Goal: Check status: Check status

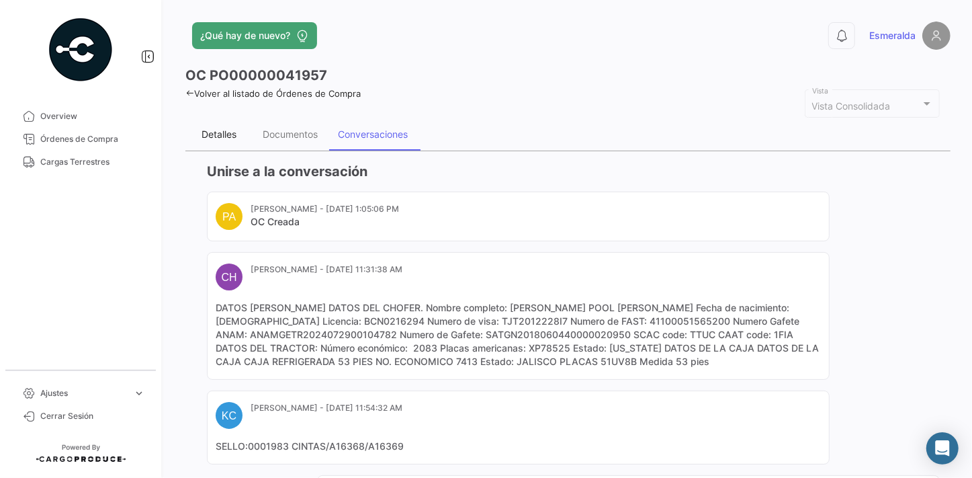
click at [215, 130] on div "Detalles" at bounding box center [219, 133] width 35 height 11
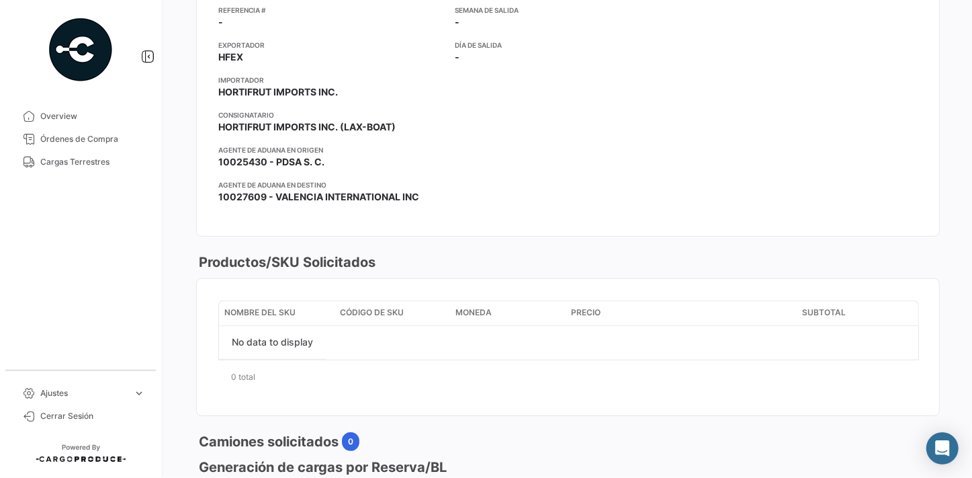
scroll to position [60, 0]
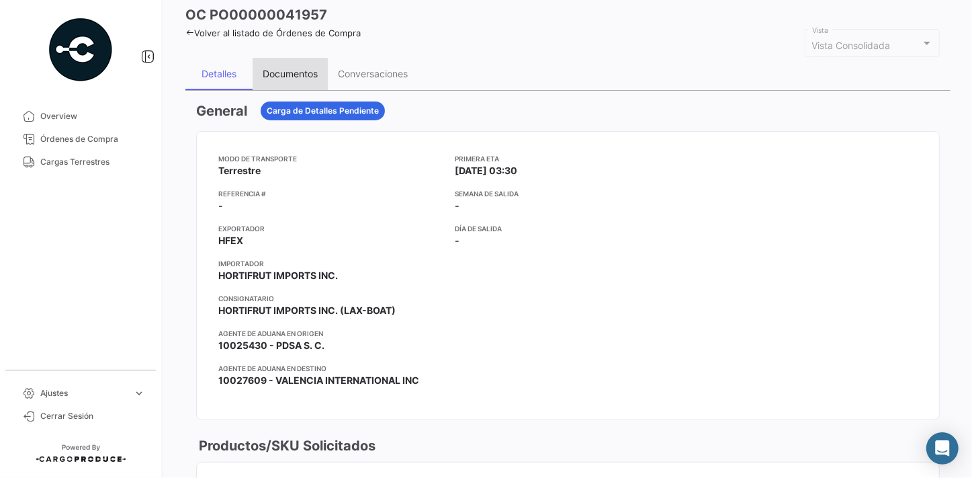
click at [295, 73] on div "Documentos" at bounding box center [290, 73] width 55 height 11
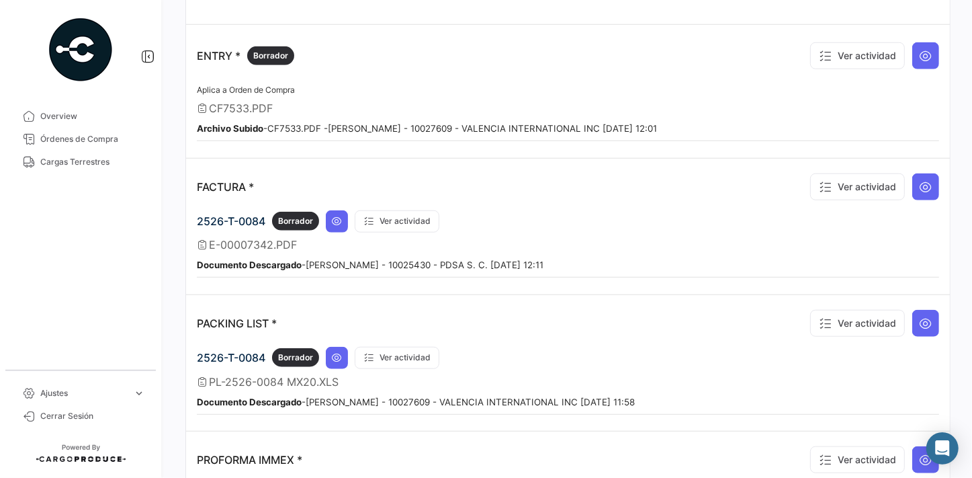
scroll to position [794, 0]
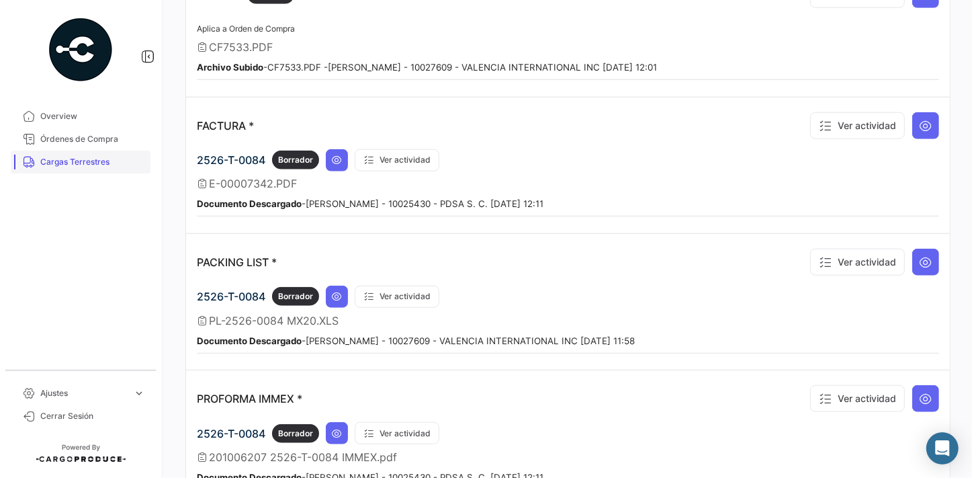
click at [84, 161] on span "Cargas Terrestres" at bounding box center [92, 162] width 105 height 12
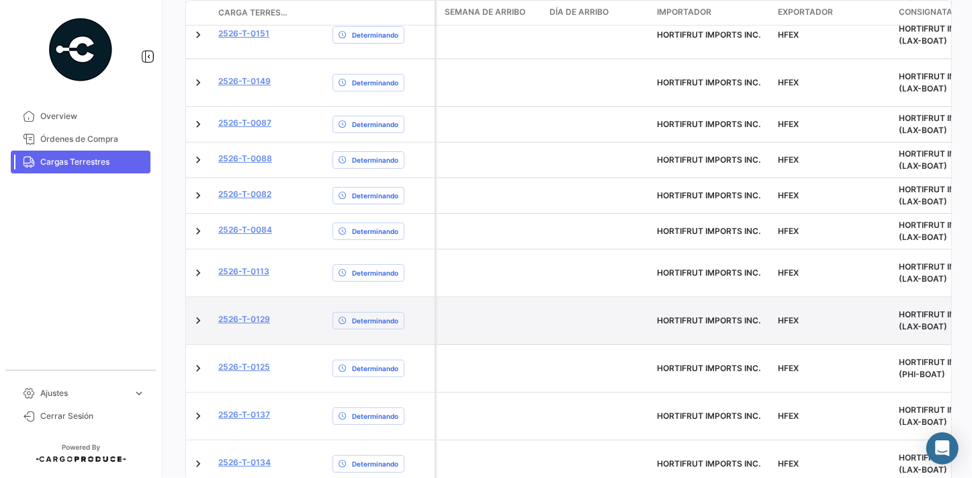
scroll to position [433, 0]
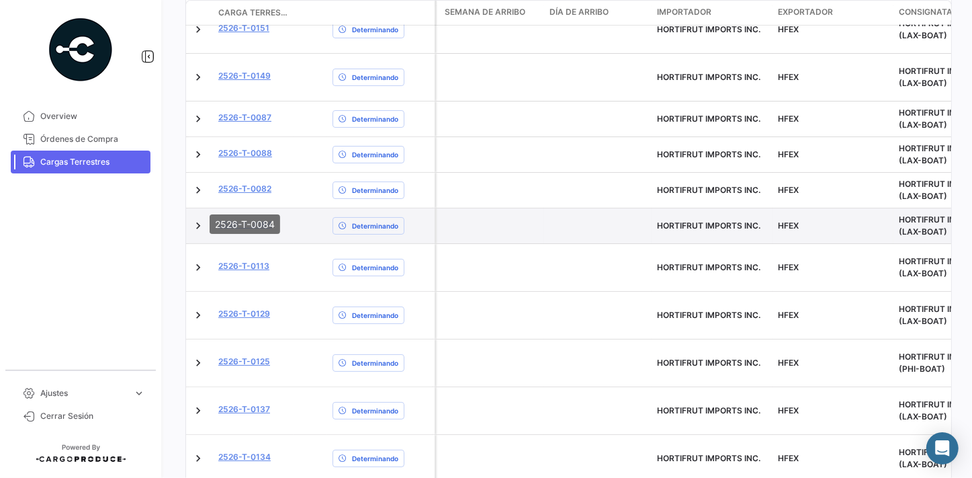
click at [255, 218] on link "2526-T-0084" at bounding box center [245, 224] width 54 height 12
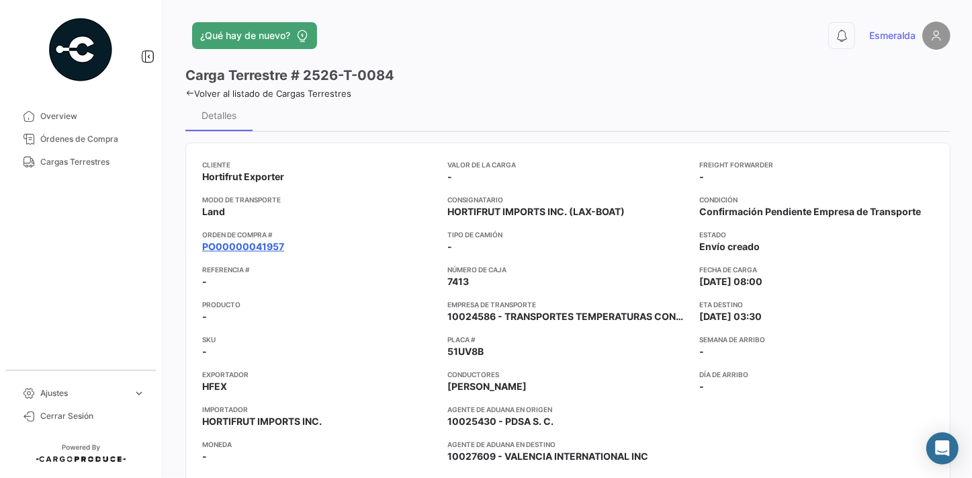
click at [261, 244] on link "PO00000041957" at bounding box center [243, 246] width 82 height 13
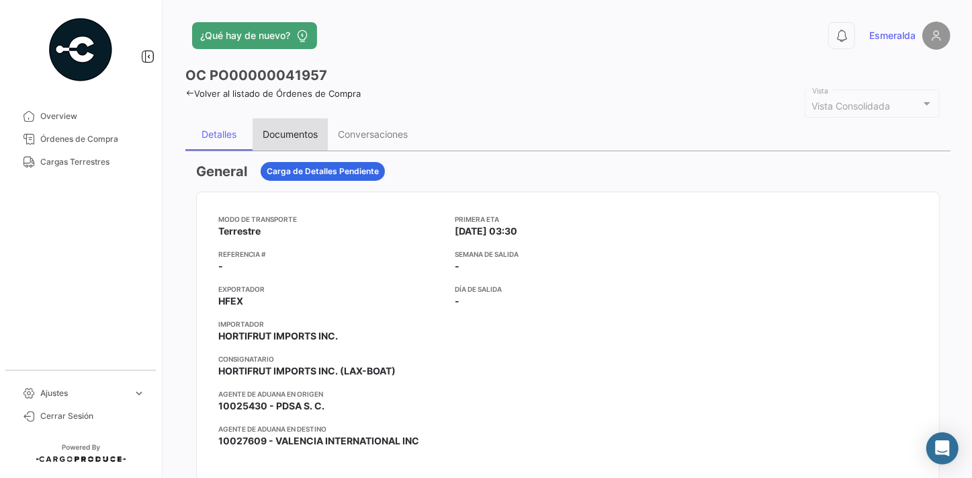
click at [288, 135] on div "Documentos" at bounding box center [290, 133] width 55 height 11
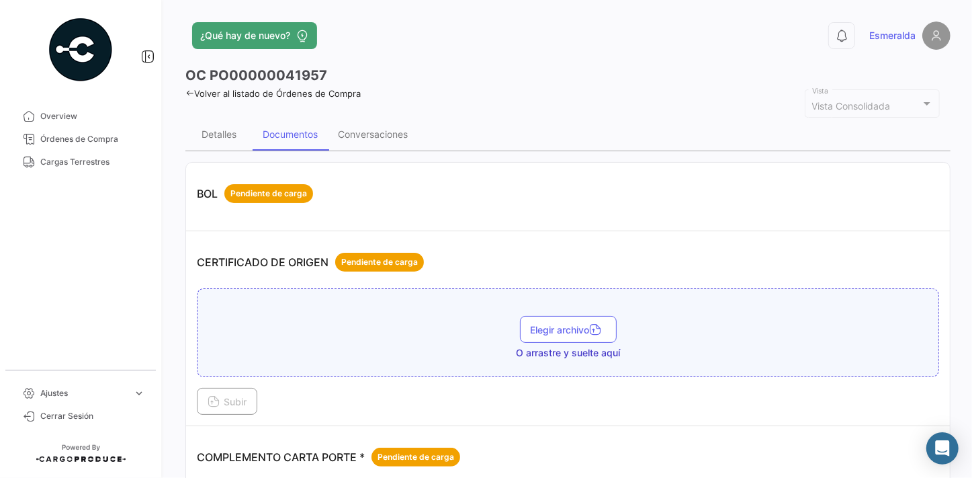
scroll to position [305, 0]
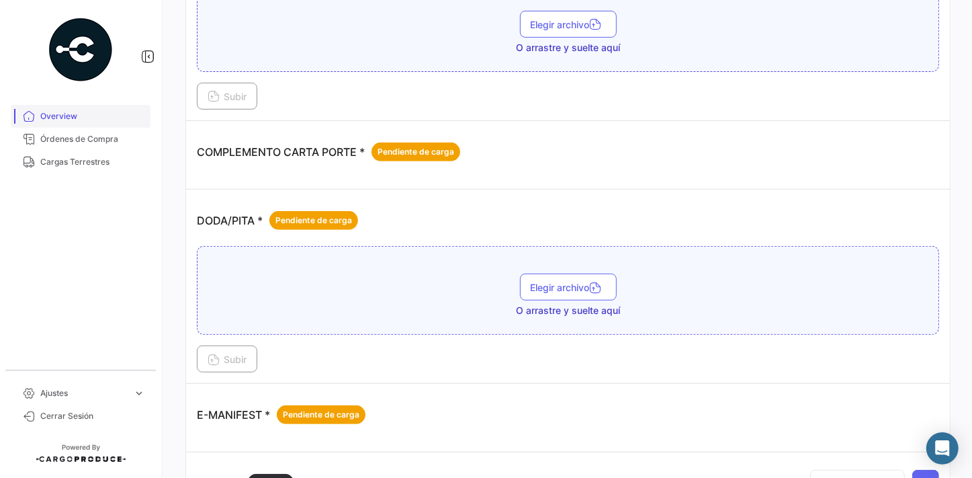
click at [66, 118] on span "Overview" at bounding box center [92, 116] width 105 height 12
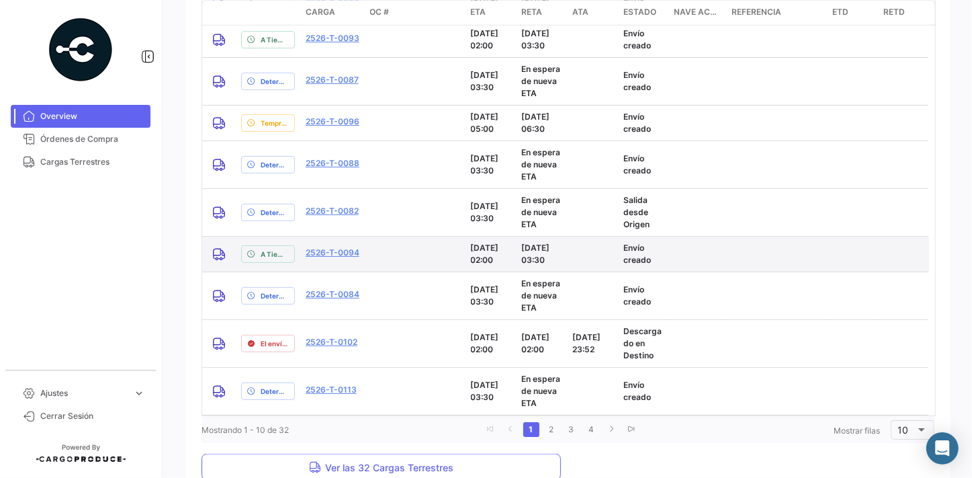
scroll to position [1237, 0]
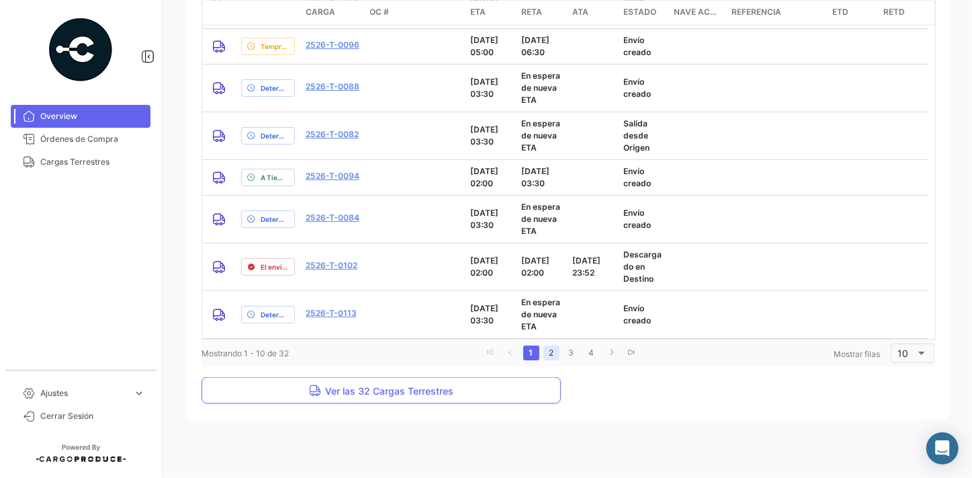
click at [546, 350] on link "2" at bounding box center [552, 352] width 16 height 15
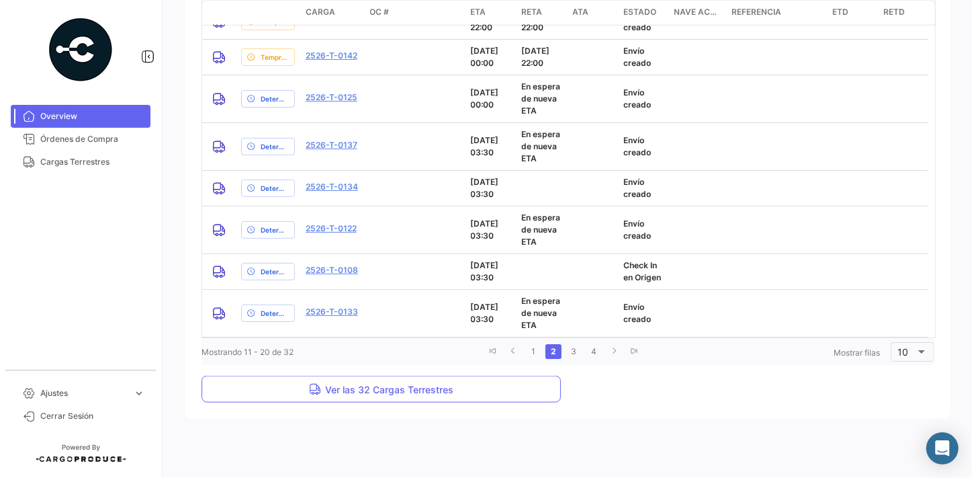
scroll to position [1213, 0]
click at [73, 164] on span "Cargas Terrestres" at bounding box center [92, 162] width 105 height 12
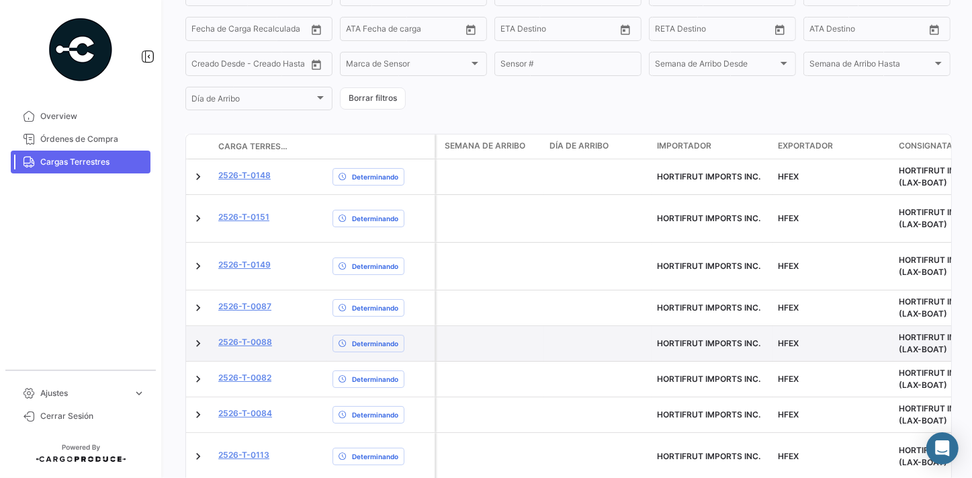
scroll to position [433, 0]
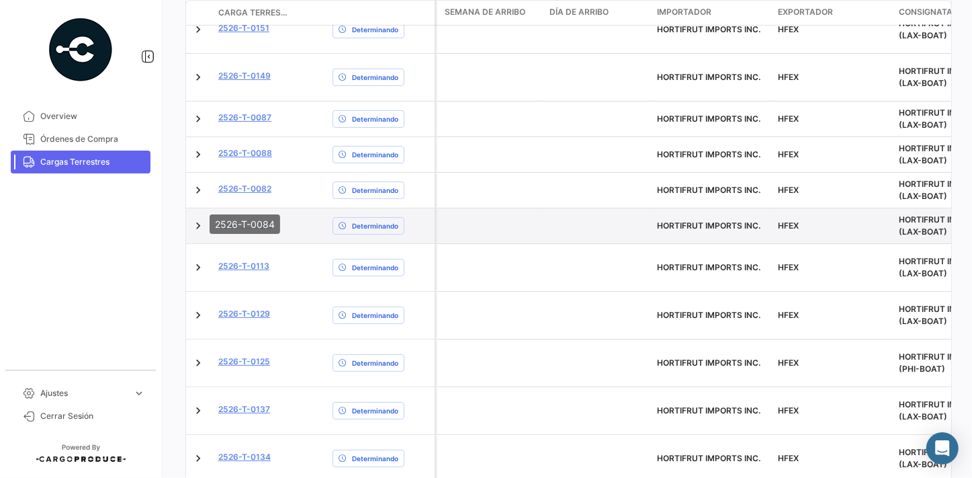
click at [254, 218] on link "2526-T-0084" at bounding box center [245, 224] width 54 height 12
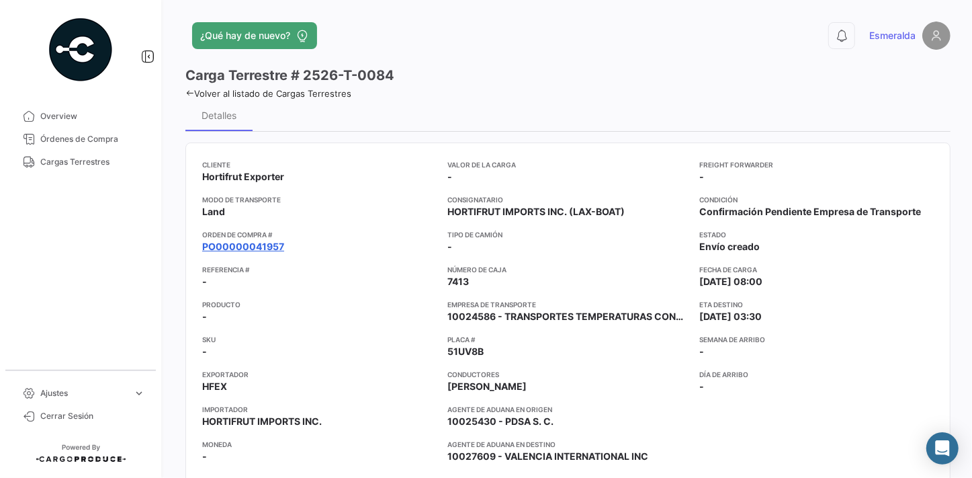
click at [248, 243] on link "PO00000041957" at bounding box center [243, 246] width 82 height 13
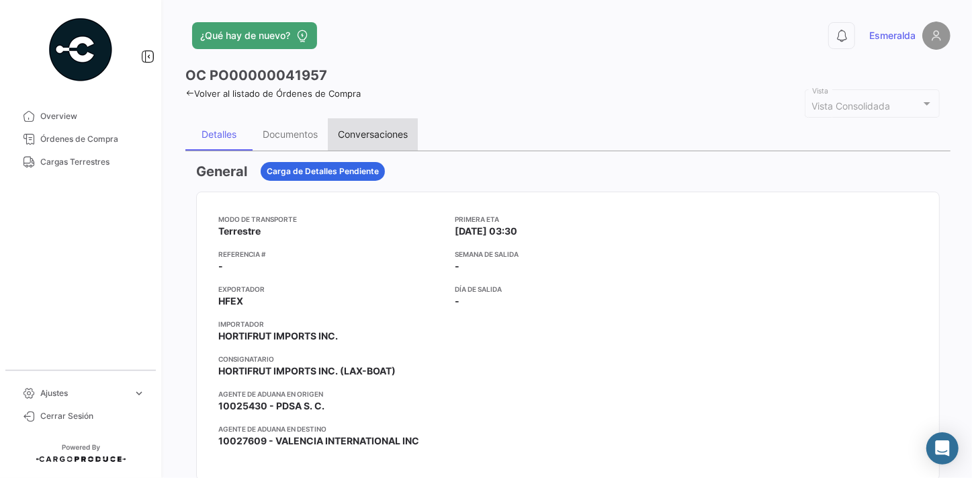
click at [365, 134] on div "Conversaciones" at bounding box center [373, 133] width 70 height 11
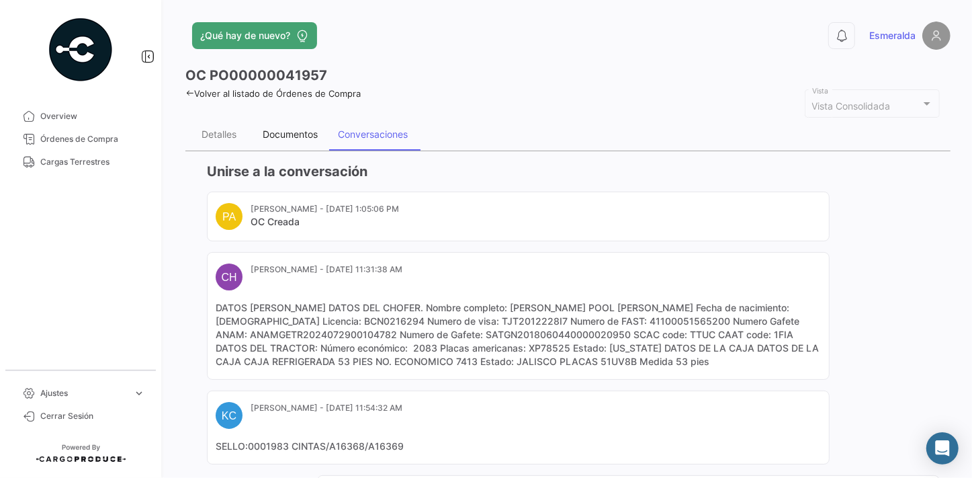
click at [294, 134] on div "Documentos" at bounding box center [290, 133] width 55 height 11
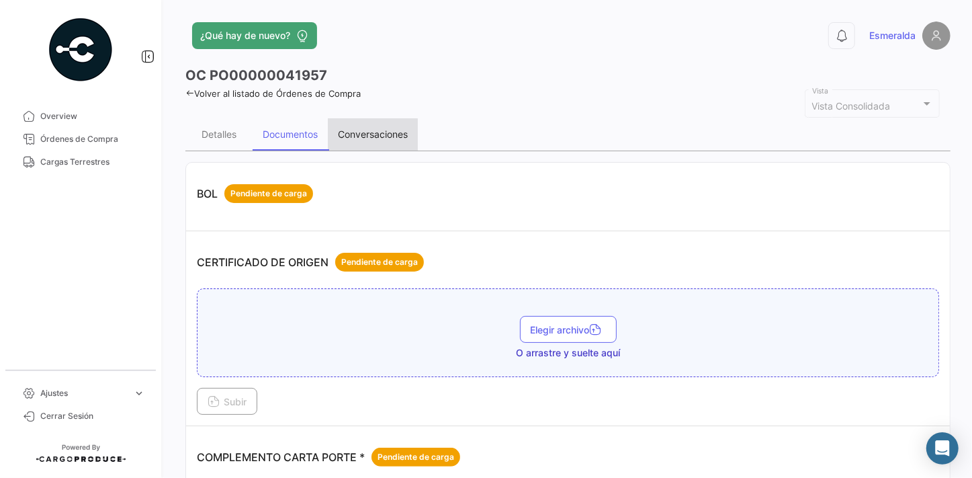
click at [365, 136] on div "Conversaciones" at bounding box center [373, 133] width 70 height 11
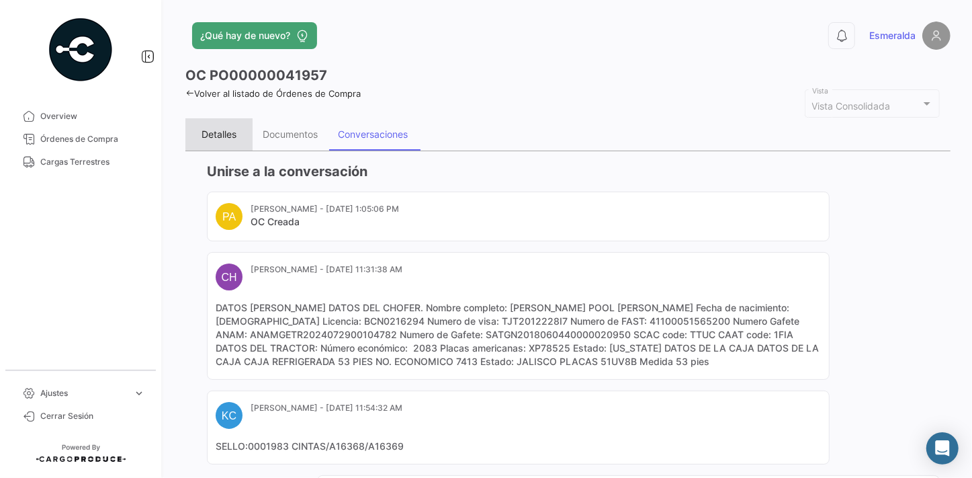
click at [210, 133] on div "Detalles" at bounding box center [219, 133] width 35 height 11
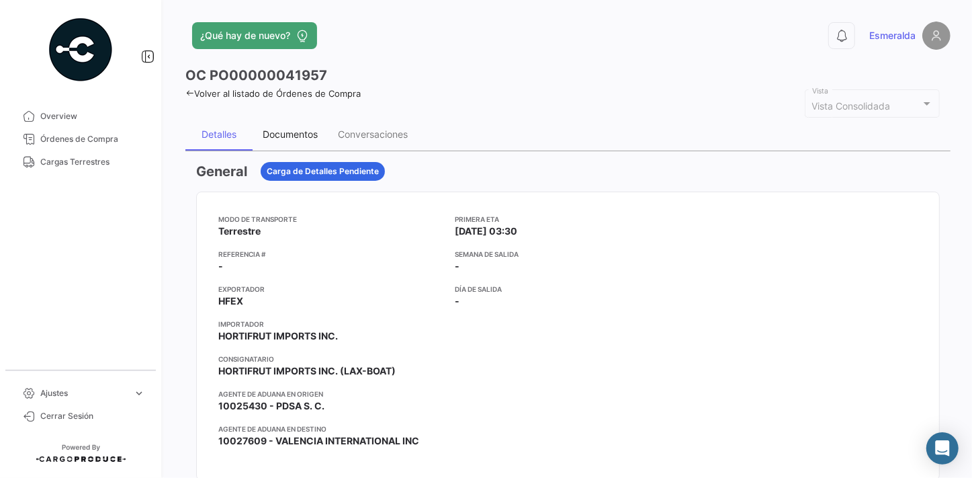
click at [287, 138] on div "Documentos" at bounding box center [290, 133] width 55 height 11
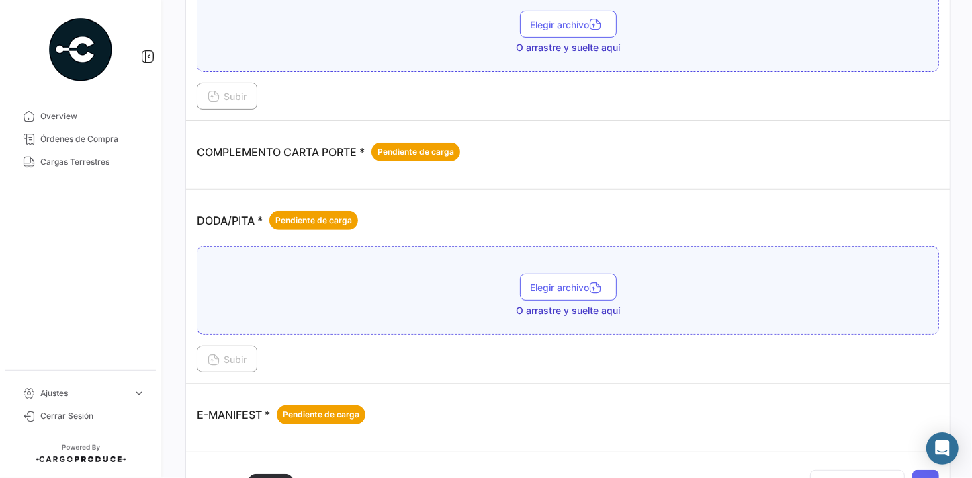
scroll to position [550, 0]
